Goal: Information Seeking & Learning: Learn about a topic

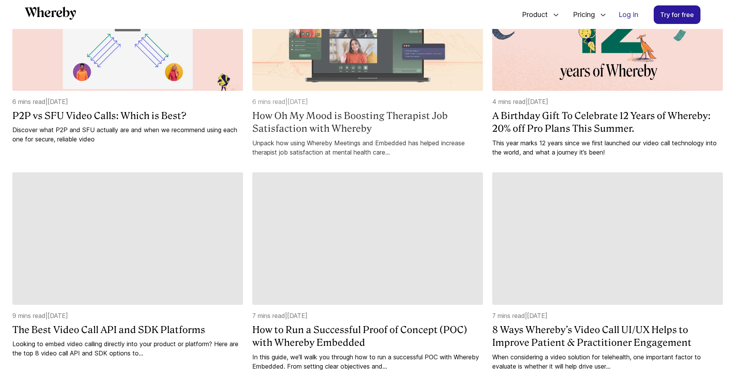
scroll to position [436, 0]
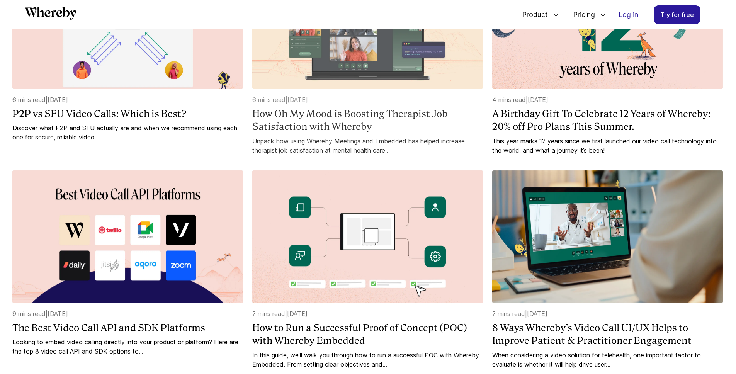
click at [332, 137] on div "6 mins read | [DATE] How Oh My Mood is Boosting Therapist Job Satisfaction with…" at bounding box center [367, 125] width 231 height 60
click at [311, 133] on h4 "How Oh My Mood is Boosting Therapist Job Satisfaction with Whereby" at bounding box center [367, 120] width 231 height 26
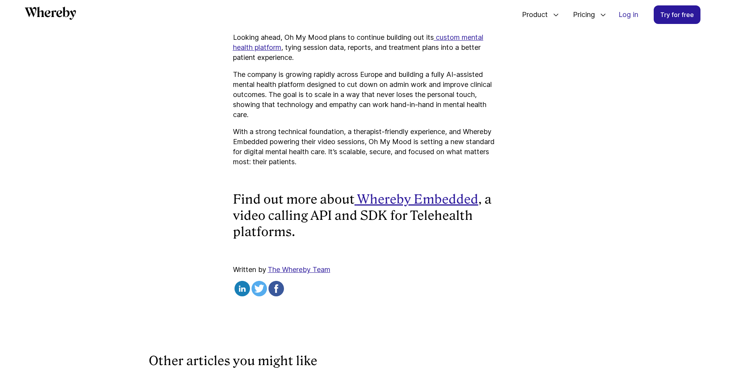
scroll to position [2592, 0]
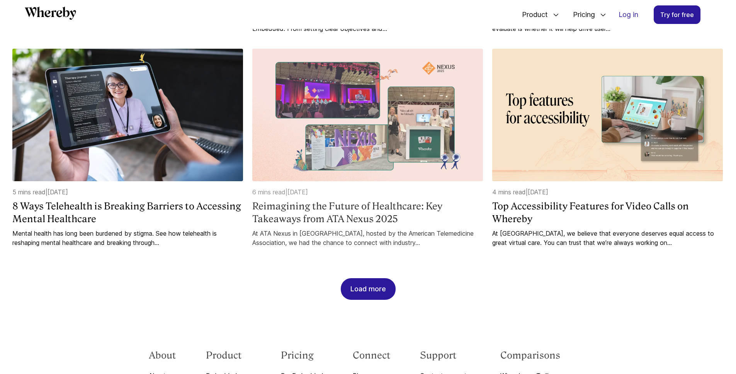
scroll to position [773, 0]
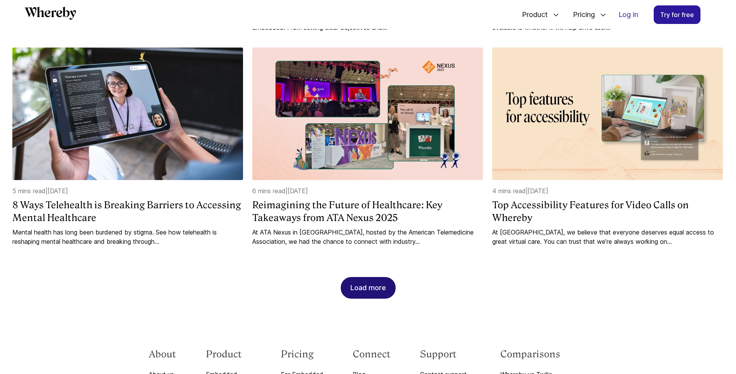
click at [378, 298] on div "Load more" at bounding box center [368, 287] width 36 height 21
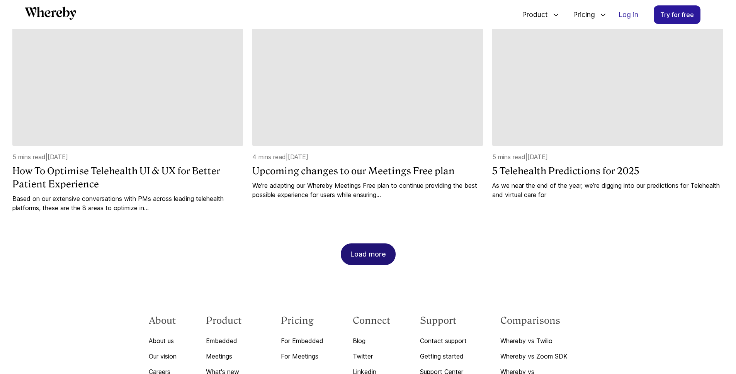
scroll to position [1248, 0]
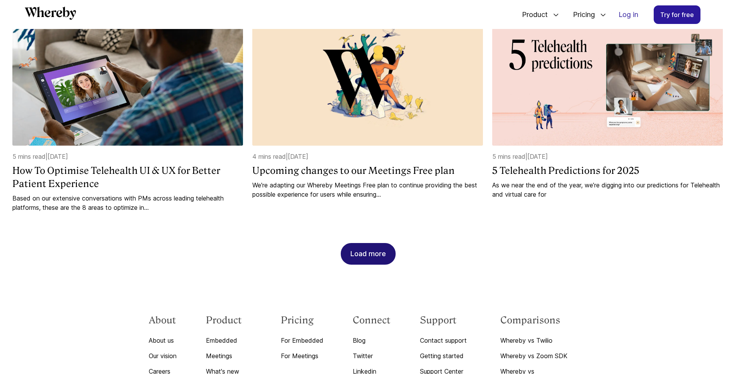
click at [383, 247] on div "Load more" at bounding box center [368, 253] width 36 height 21
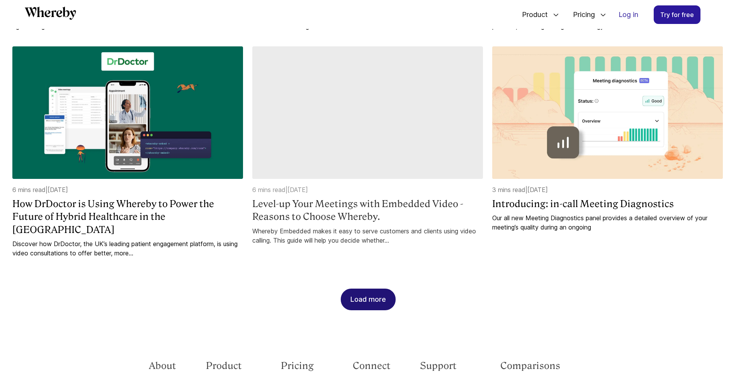
scroll to position [1646, 0]
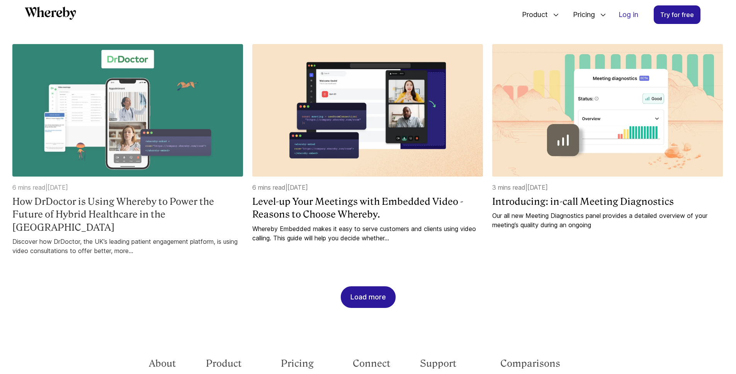
click at [177, 214] on h4 "How DrDoctor is Using Whereby to Power the Future of Hybrid Healthcare in the UK" at bounding box center [127, 214] width 231 height 39
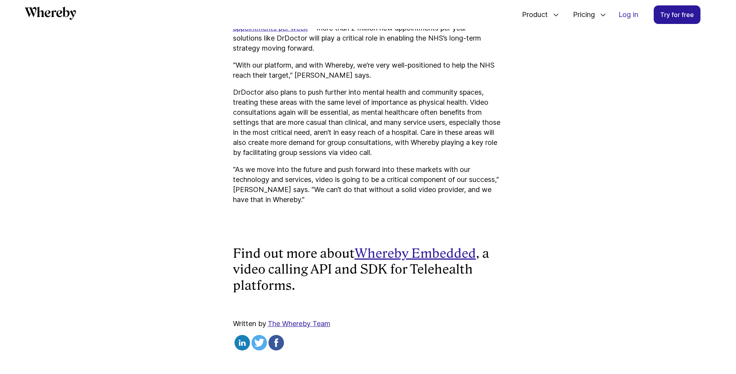
scroll to position [2301, 0]
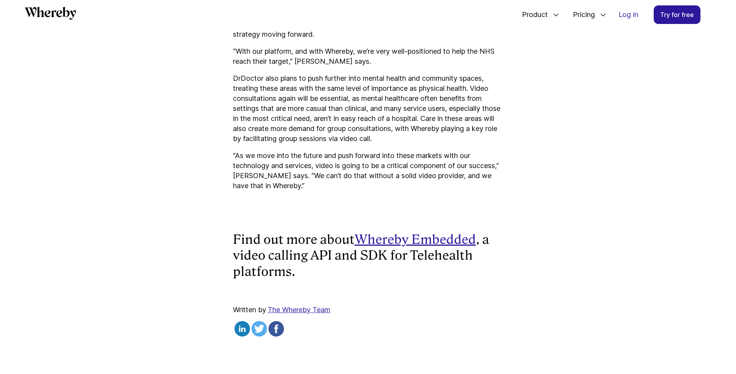
scroll to position [974, 0]
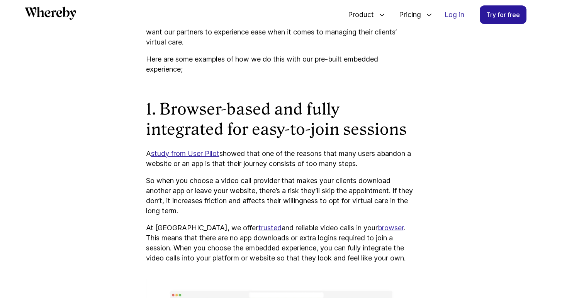
scroll to position [703, 0]
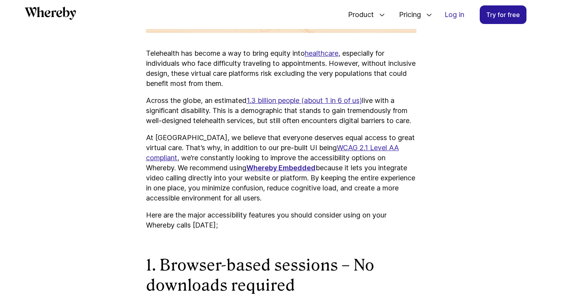
scroll to position [1047, 0]
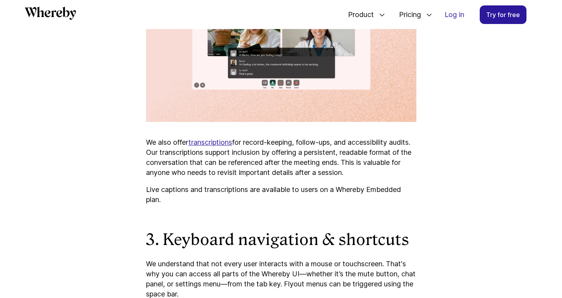
click at [163, 146] on p "We also offer transcriptions for record-keeping, follow-ups, and accessibility …" at bounding box center [281, 157] width 270 height 40
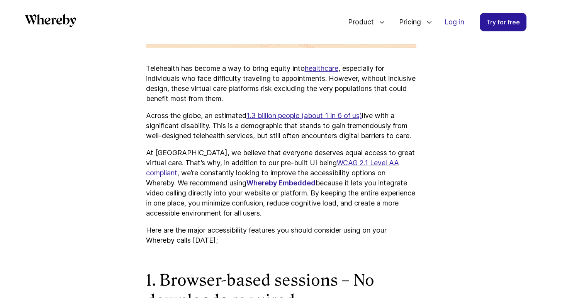
scroll to position [656, 0]
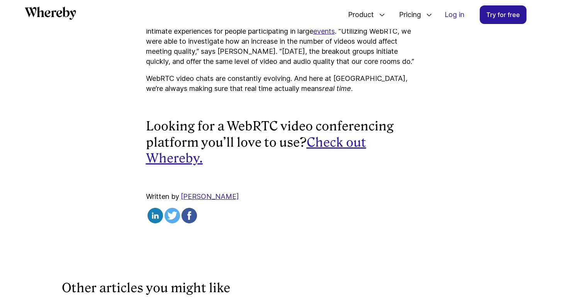
scroll to position [2341, 0]
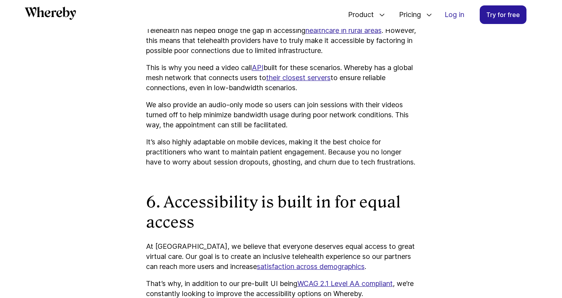
scroll to position [2369, 0]
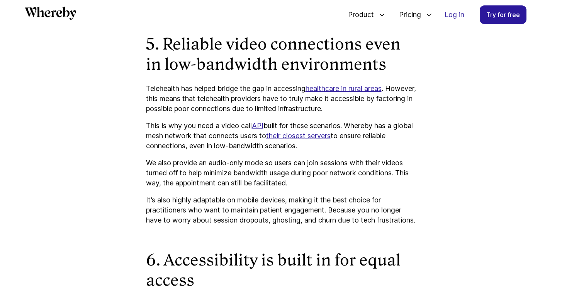
click at [274, 165] on p "We also provide an audio-only mode so users can join sessions with their videos…" at bounding box center [281, 173] width 270 height 30
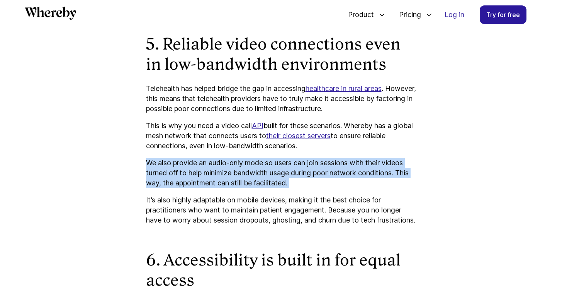
click at [274, 165] on p "We also provide an audio-only mode so users can join sessions with their videos…" at bounding box center [281, 173] width 270 height 30
copy p "We also provide an audio-only mode so users can join sessions with their videos…"
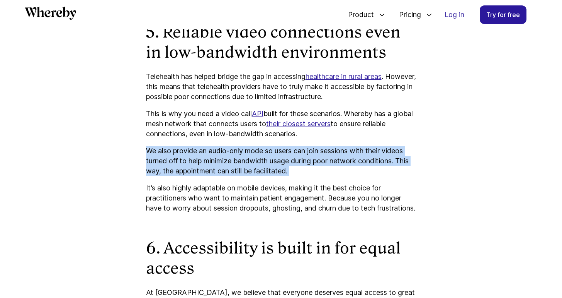
scroll to position [2383, 0]
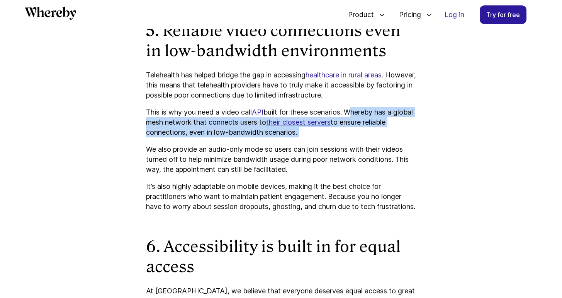
drag, startPoint x: 353, startPoint y: 111, endPoint x: 356, endPoint y: 138, distance: 26.8
copy p "Whereby has a global mesh network that connects users to their closest servers …"
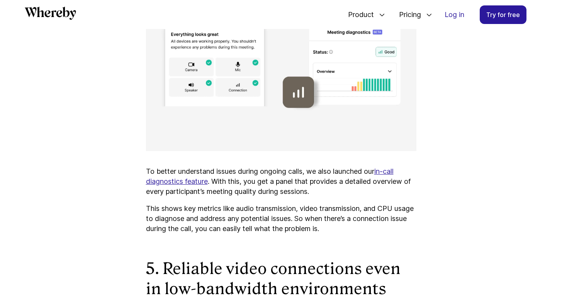
scroll to position [2187, 0]
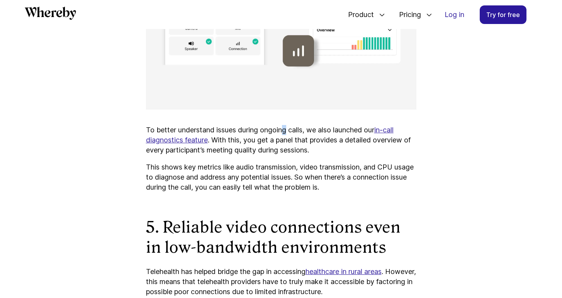
click at [287, 128] on p "To better understand issues during ongoing calls, we also launched our in-call …" at bounding box center [281, 140] width 270 height 30
click at [148, 126] on p "To better understand issues during ongoing calls, we also launched our in-call …" at bounding box center [281, 140] width 270 height 30
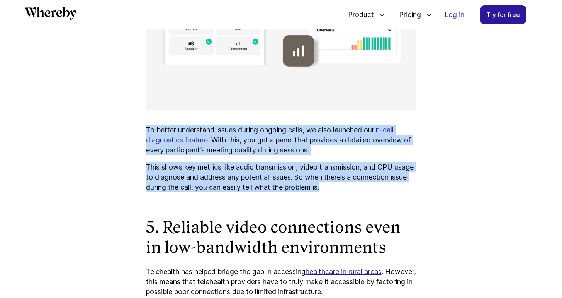
drag, startPoint x: 146, startPoint y: 128, endPoint x: 360, endPoint y: 186, distance: 221.4
copy div "To better understand issues during ongoing calls, we also launched our in-call …"
